Goal: Information Seeking & Learning: Learn about a topic

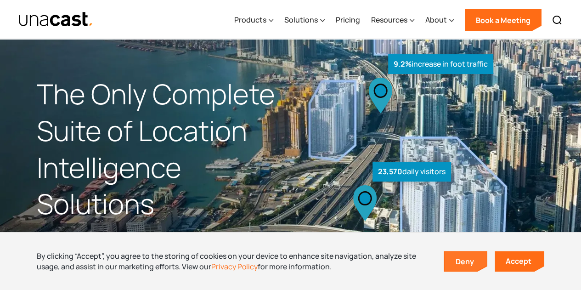
click at [475, 259] on link "Deny" at bounding box center [466, 261] width 42 height 19
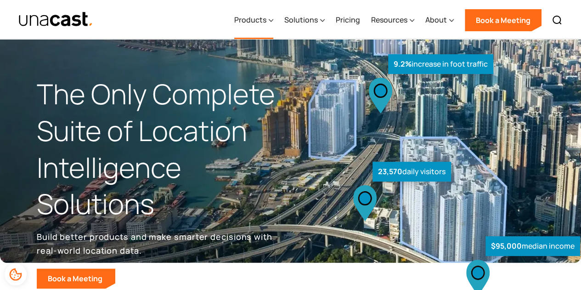
click at [250, 18] on div "Products" at bounding box center [250, 19] width 32 height 11
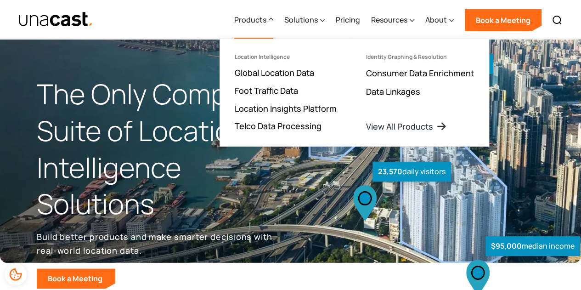
click at [176, 27] on div "Products Location Intelligence Global Location Data Foot Traffic Data Location …" at bounding box center [290, 19] width 581 height 39
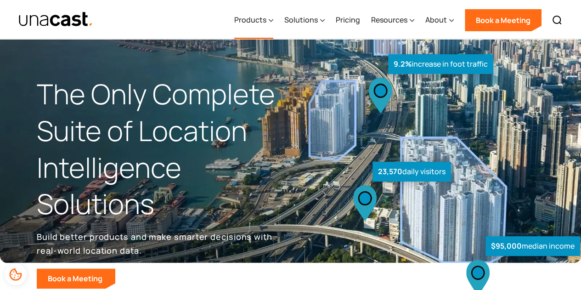
click at [265, 17] on div "Products" at bounding box center [250, 19] width 32 height 11
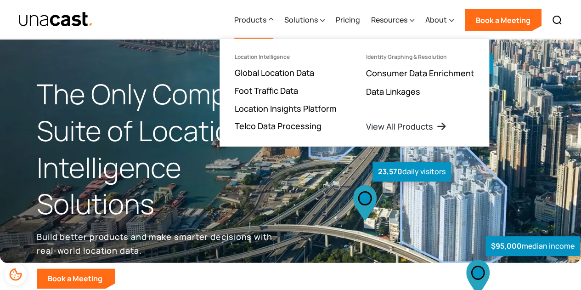
click at [173, 22] on div "Products Location Intelligence Global Location Data Foot Traffic Data Location …" at bounding box center [290, 19] width 581 height 39
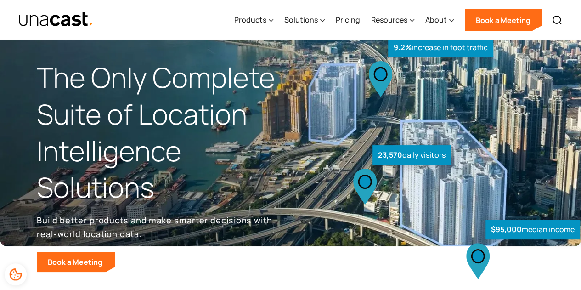
scroll to position [4, 0]
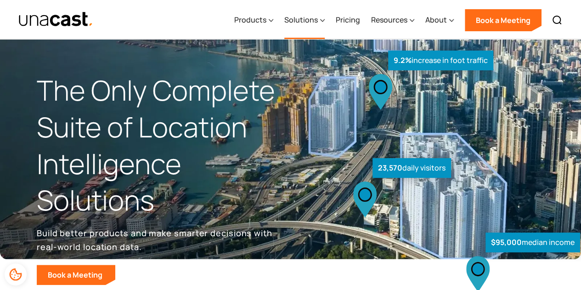
click at [307, 19] on div "Solutions" at bounding box center [302, 19] width 34 height 11
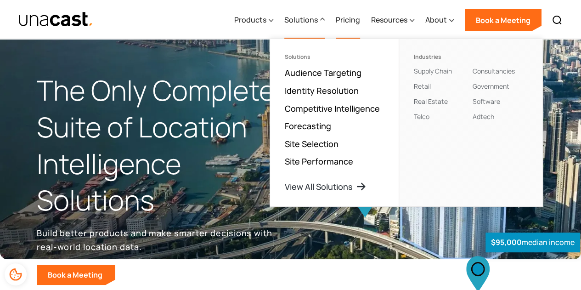
click at [347, 21] on link "Pricing" at bounding box center [348, 20] width 24 height 38
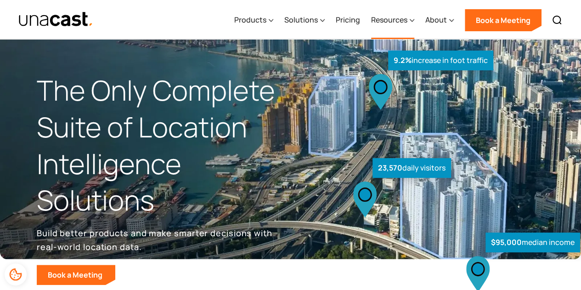
click at [387, 24] on div "Resources" at bounding box center [389, 19] width 36 height 11
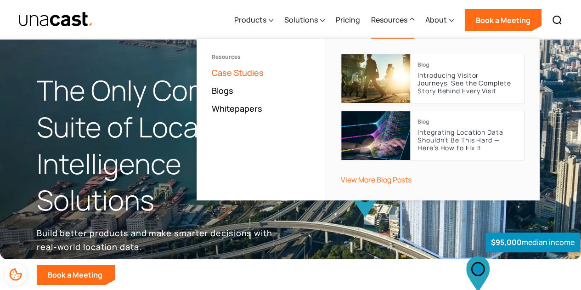
click at [237, 70] on link "Case Studies" at bounding box center [238, 72] width 52 height 11
click at [228, 85] on link "Blogs" at bounding box center [223, 90] width 22 height 11
click at [229, 106] on link "Whitepapers" at bounding box center [237, 108] width 51 height 11
click at [439, 20] on div "About" at bounding box center [437, 19] width 22 height 11
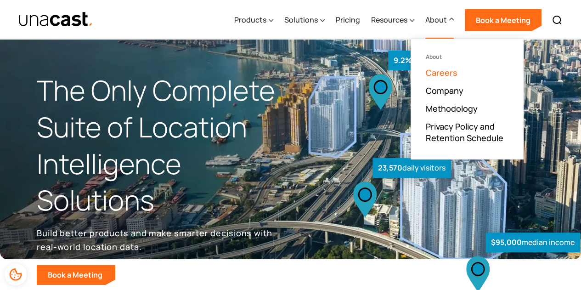
click at [439, 70] on link "Careers" at bounding box center [442, 72] width 32 height 11
click at [440, 90] on link "Company" at bounding box center [445, 90] width 38 height 11
click at [442, 104] on link "Methodology" at bounding box center [452, 108] width 52 height 11
click at [447, 123] on link "Privacy Policy and Retention Schedule" at bounding box center [467, 132] width 83 height 23
click at [499, 17] on link "Book a Meeting" at bounding box center [503, 20] width 77 height 22
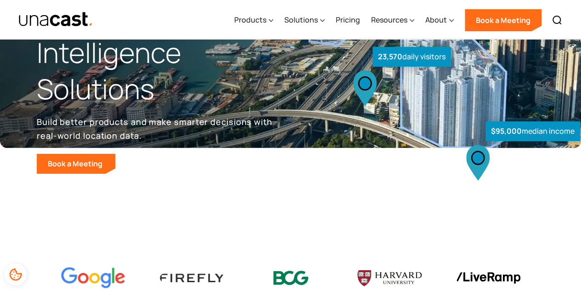
scroll to position [184, 0]
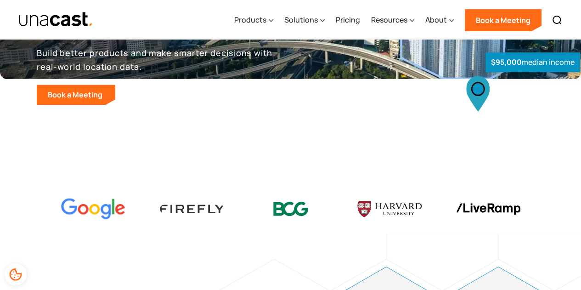
click at [260, 133] on header "The Only Complete Suite of Location Intelligence Solutions Build better product…" at bounding box center [290, 17] width 581 height 325
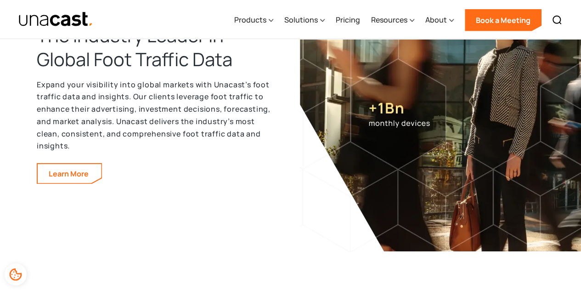
scroll to position [1425, 0]
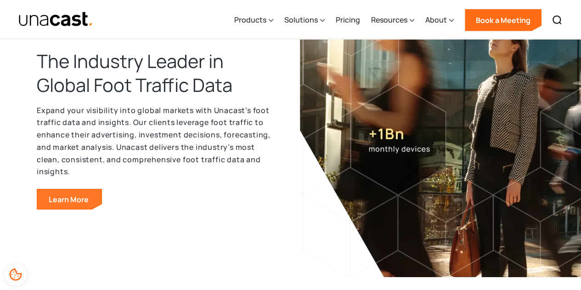
click at [64, 198] on link "Learn More" at bounding box center [70, 199] width 64 height 19
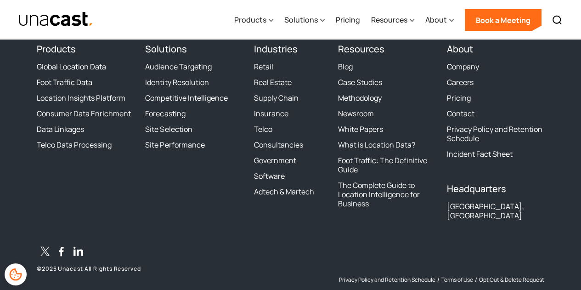
scroll to position [2932, 0]
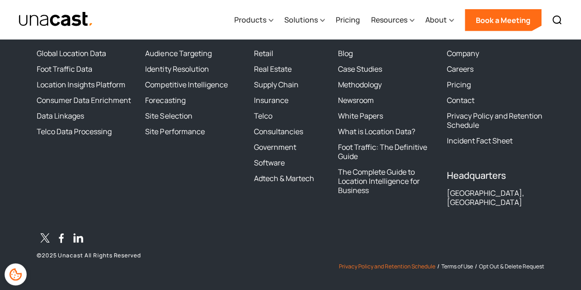
click at [381, 263] on link "Privacy Policy and Retention Schedule" at bounding box center [387, 266] width 97 height 7
click at [456, 263] on link "Terms of Use" at bounding box center [458, 266] width 32 height 7
click at [525, 263] on link "Opt Out & Delete Request" at bounding box center [511, 266] width 65 height 7
click at [59, 230] on icon "Facebook" at bounding box center [61, 238] width 17 height 17
click at [47, 230] on icon "Twitter / X" at bounding box center [45, 238] width 17 height 17
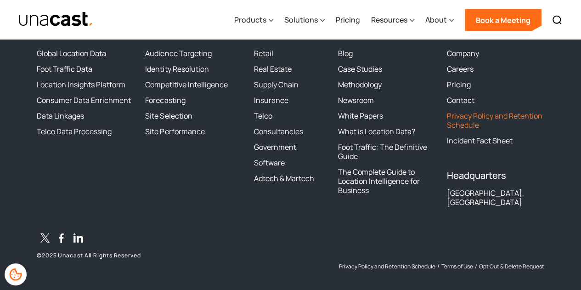
click at [460, 126] on link "Privacy Policy and Retention Schedule" at bounding box center [495, 120] width 97 height 18
click at [462, 102] on link "Contact" at bounding box center [461, 100] width 28 height 9
click at [461, 85] on link "Pricing" at bounding box center [459, 84] width 24 height 9
click at [463, 70] on link "Careers" at bounding box center [460, 68] width 27 height 9
click at [466, 52] on link "Company" at bounding box center [463, 53] width 32 height 9
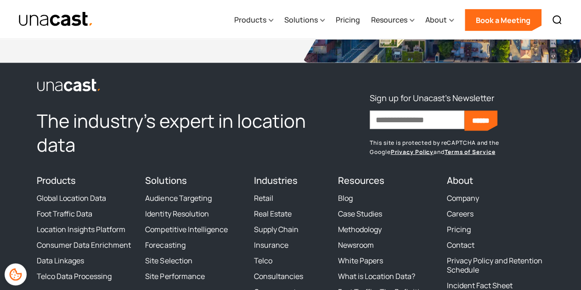
scroll to position [2748, 0]
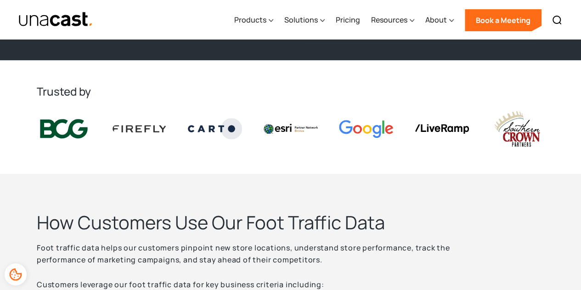
scroll to position [276, 0]
